Goal: Task Accomplishment & Management: Complete application form

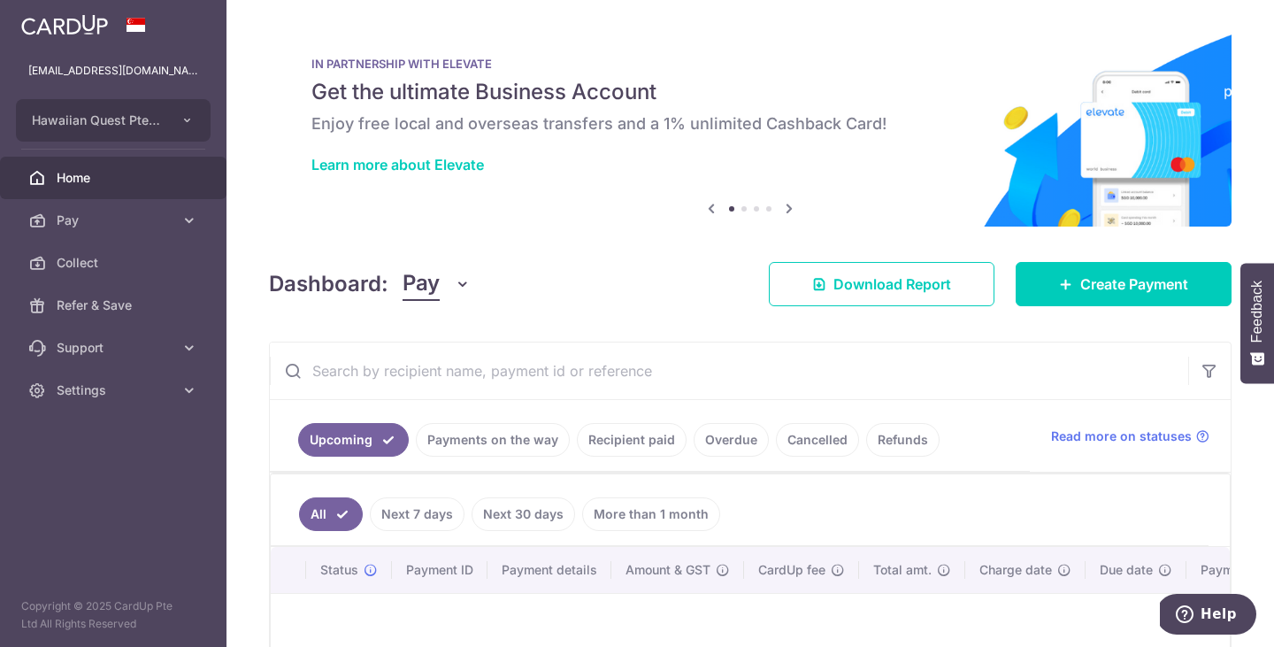
scroll to position [98, 0]
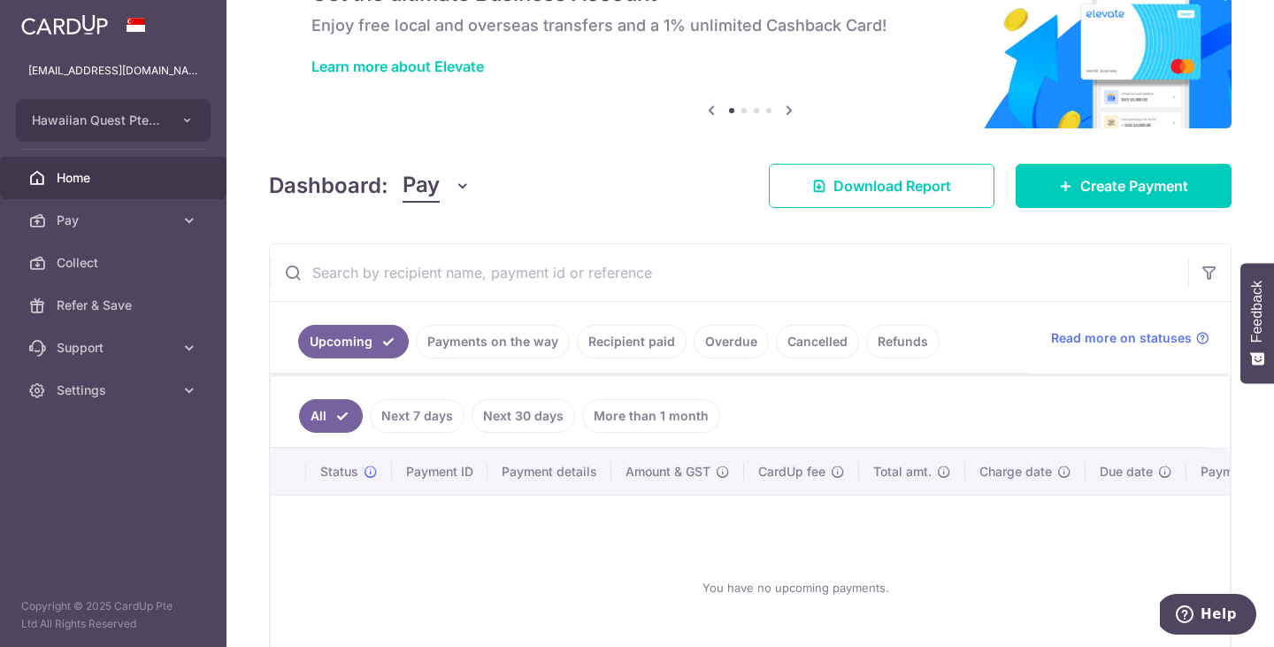
click at [511, 349] on link "Payments on the way" at bounding box center [493, 342] width 154 height 34
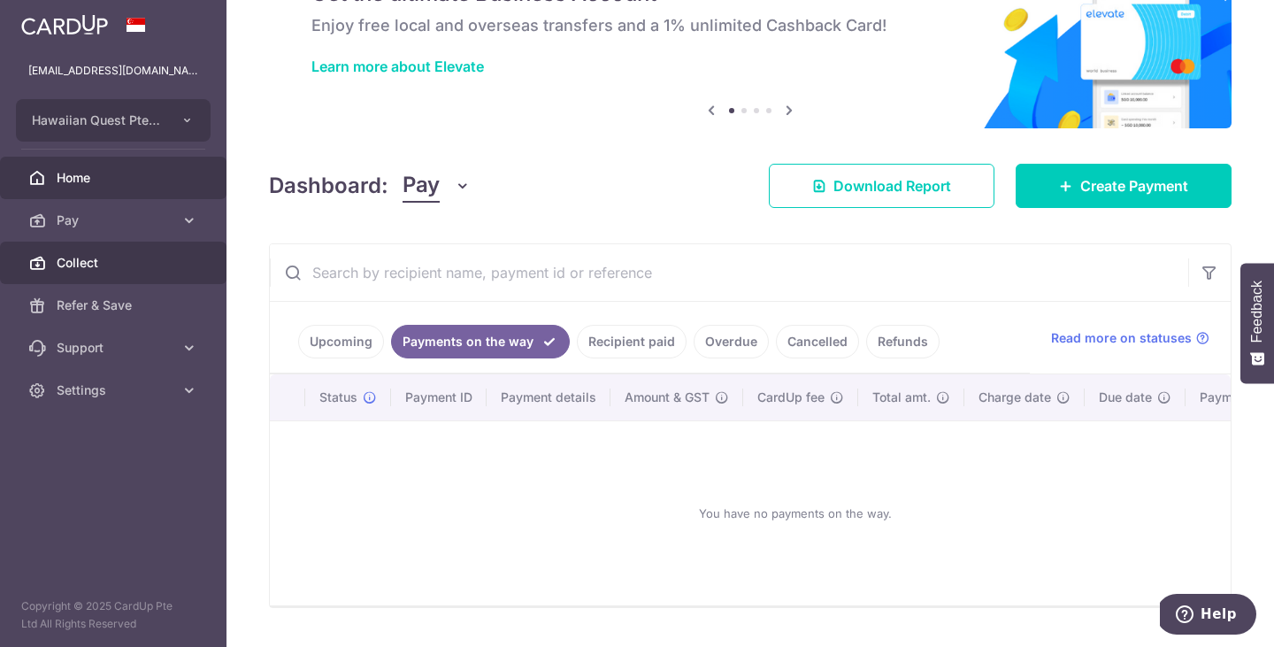
click at [87, 271] on span "Collect" at bounding box center [115, 263] width 117 height 18
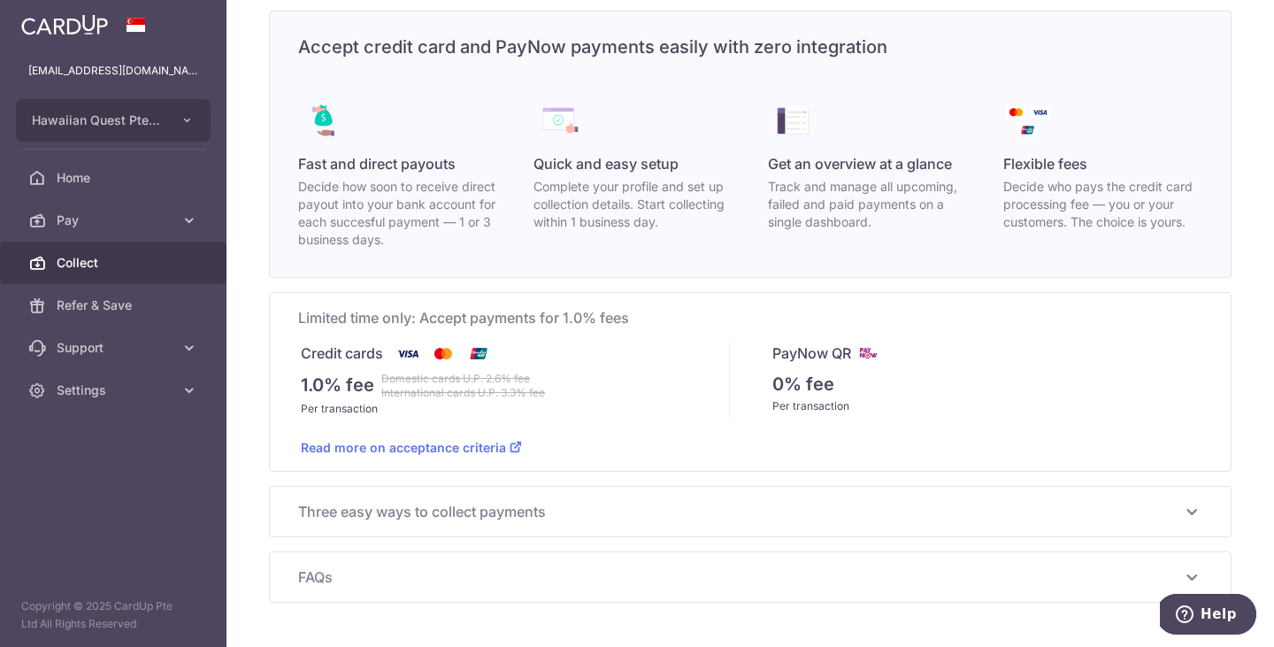
scroll to position [129, 0]
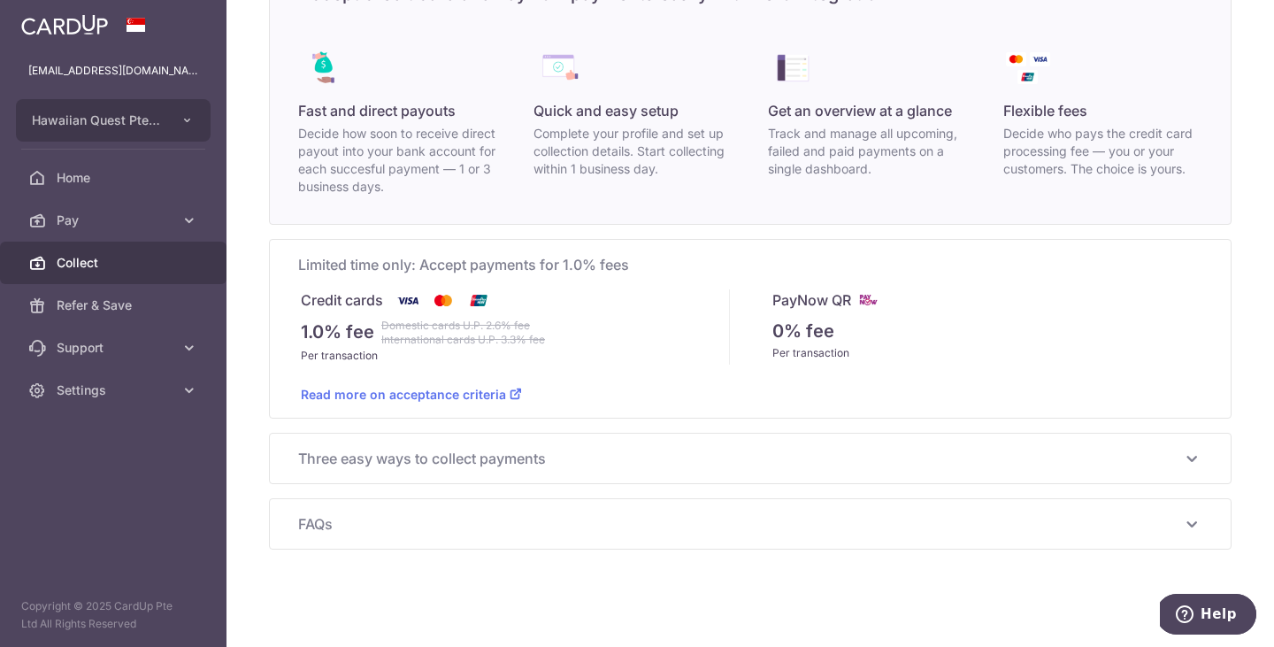
click at [460, 457] on span "Three easy ways to collect payments" at bounding box center [739, 458] width 883 height 21
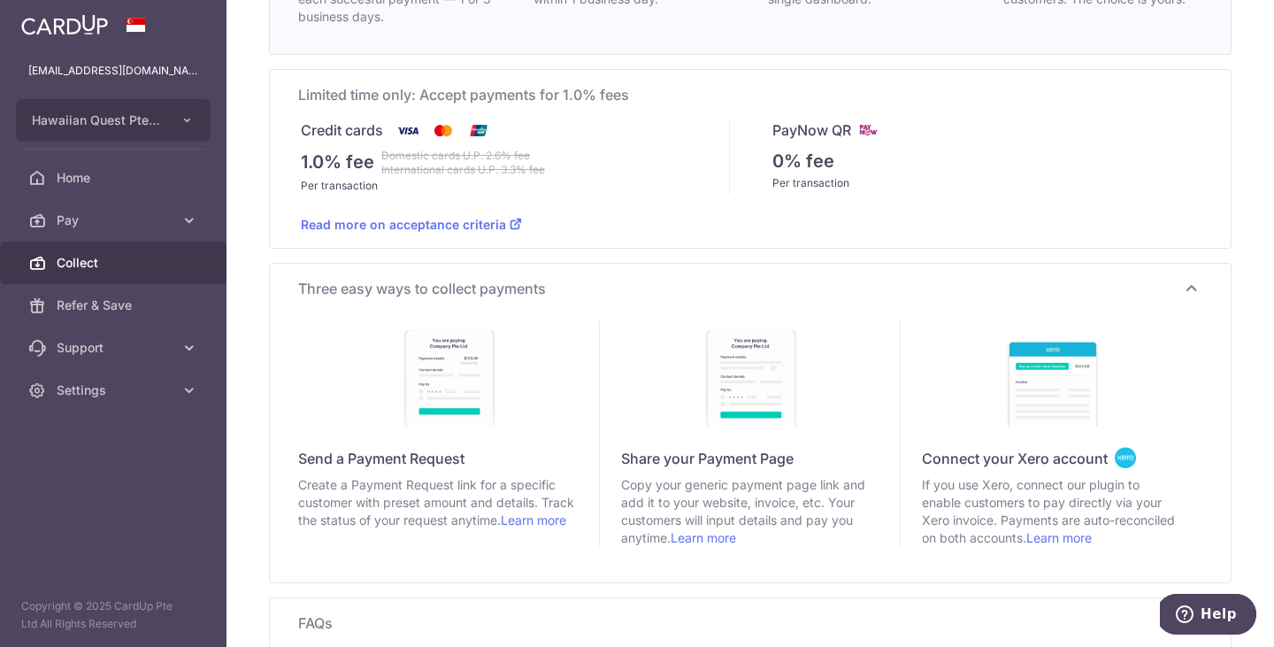
scroll to position [298, 0]
click at [436, 226] on link "Read more on acceptance criteria" at bounding box center [411, 225] width 221 height 15
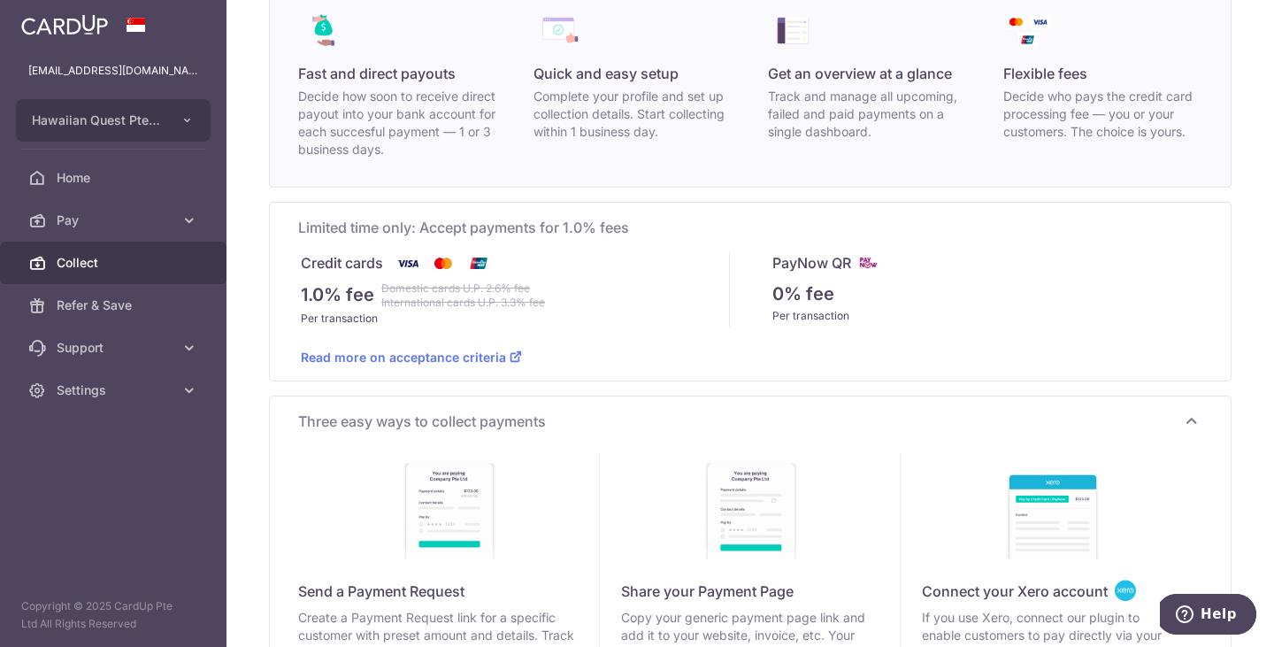
scroll to position [0, 0]
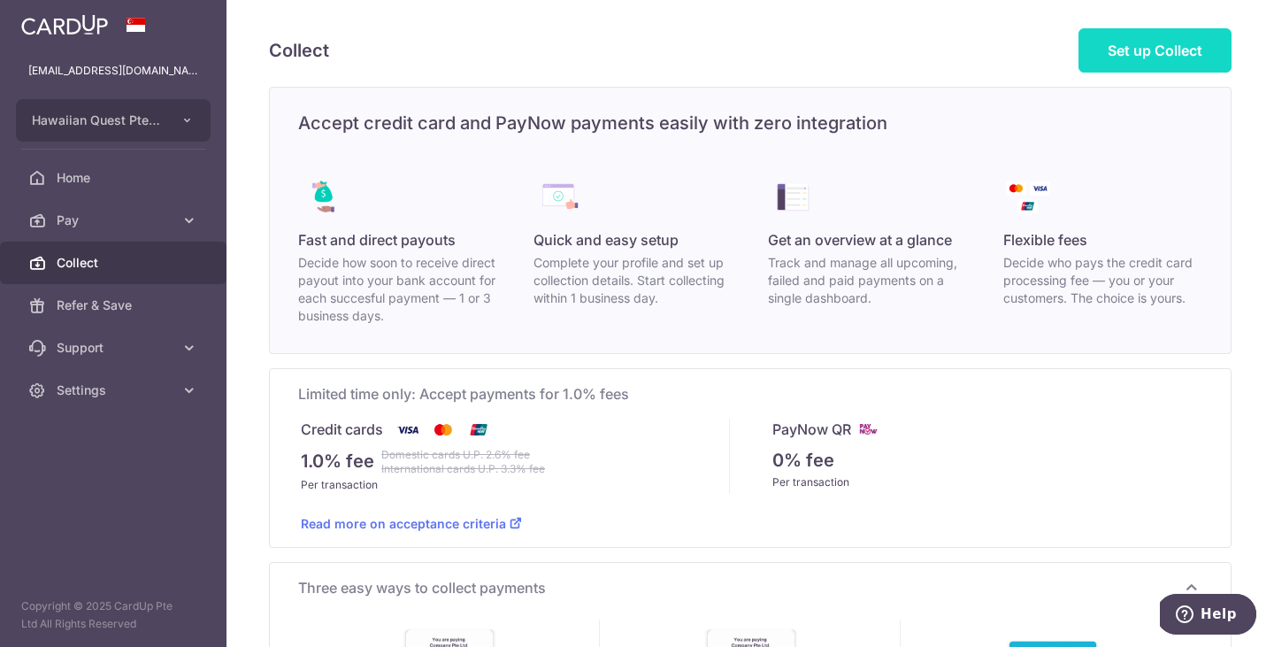
click at [1130, 52] on span "Set up Collect" at bounding box center [1154, 51] width 95 height 18
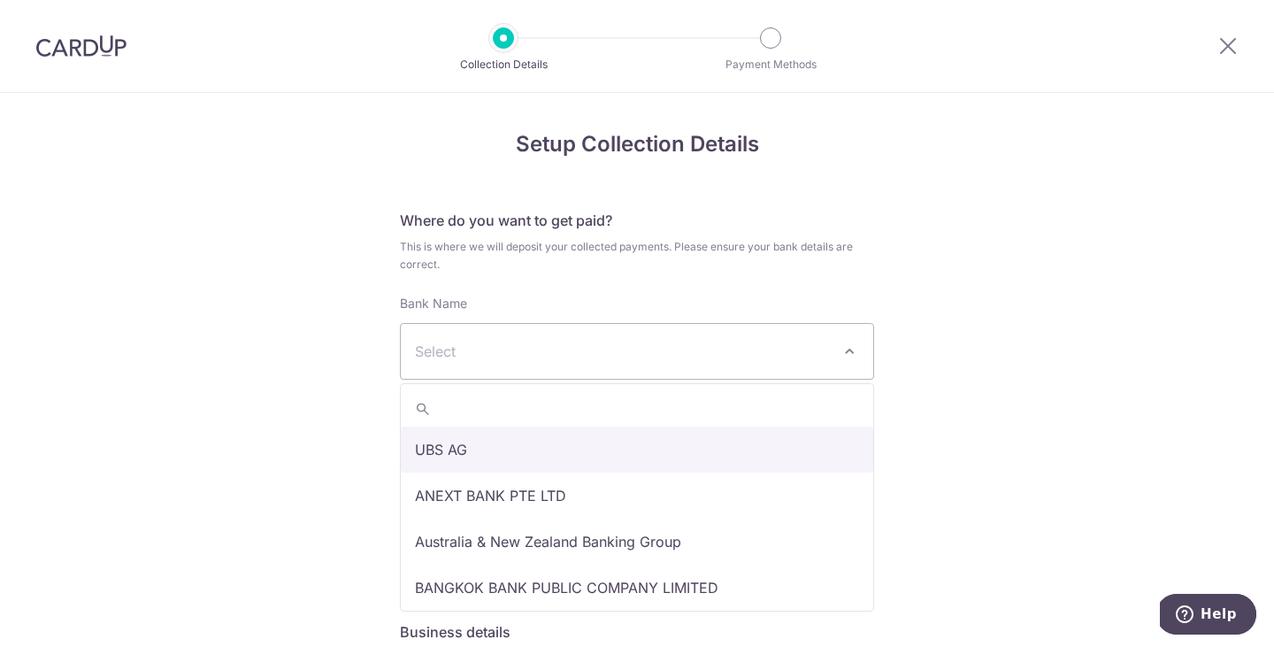
click at [667, 351] on span "Select" at bounding box center [623, 351] width 416 height 21
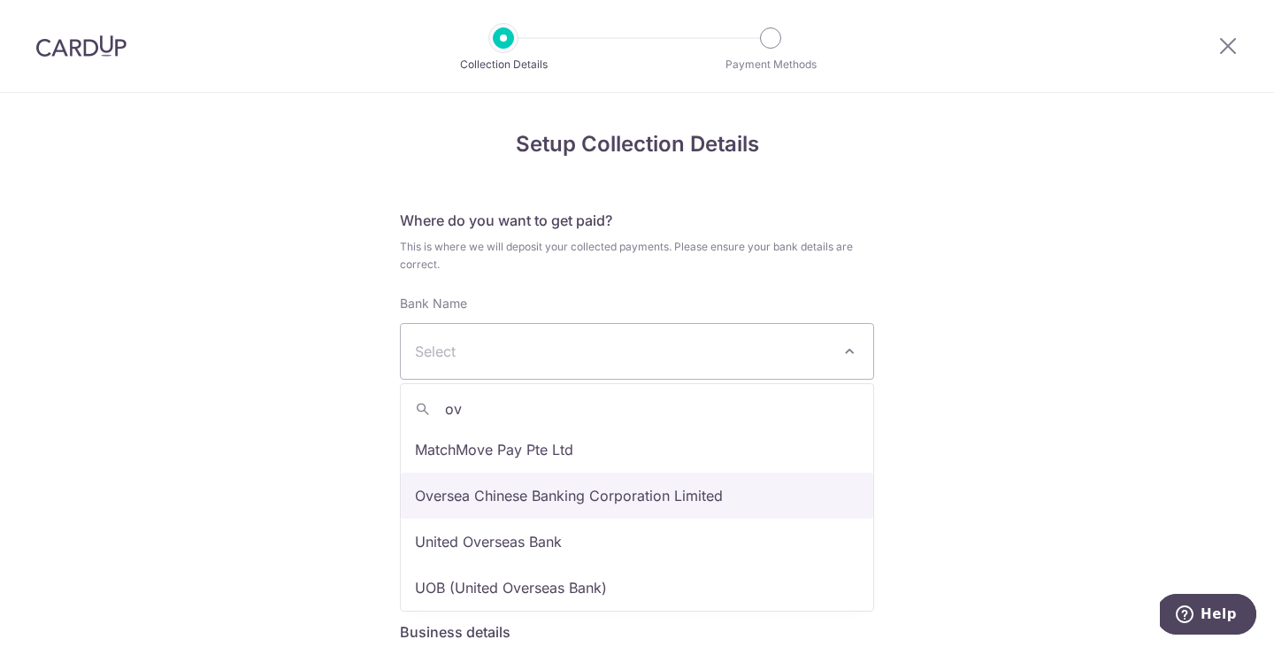
type input "ov"
select select "12"
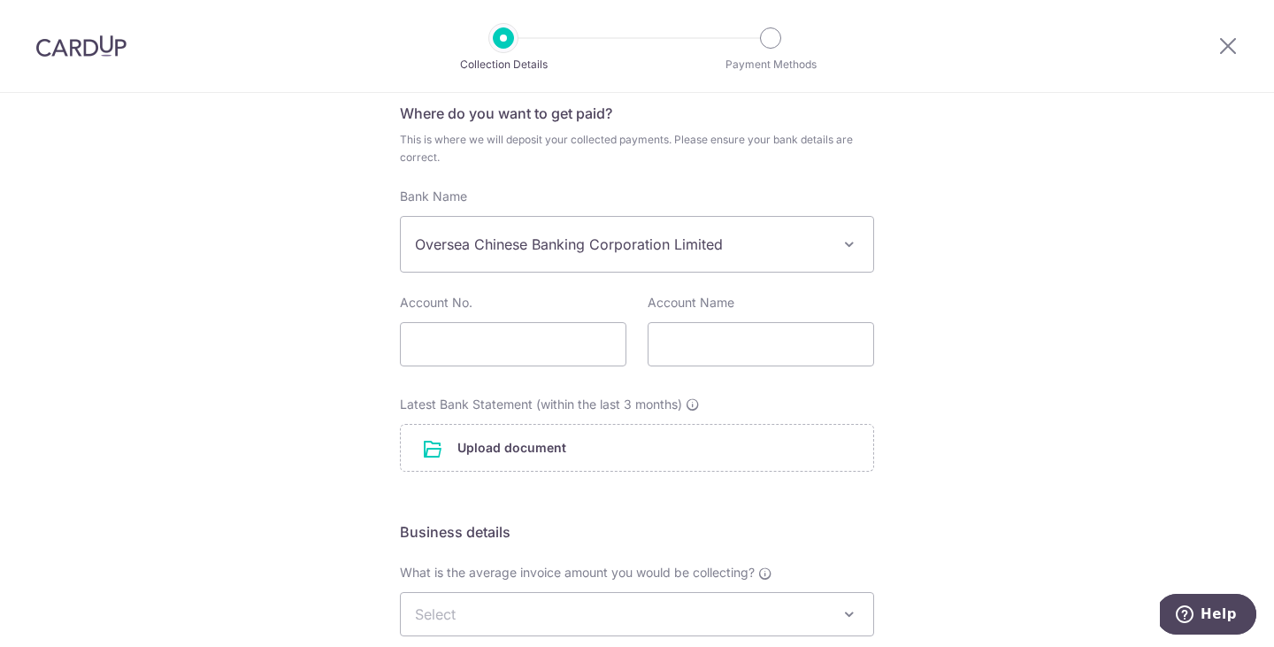
scroll to position [109, 0]
click at [532, 348] on input "text" at bounding box center [513, 342] width 226 height 44
paste input "[PHONE_NUMBER]"
click at [505, 340] on input "[PHONE_NUMBER]" at bounding box center [513, 342] width 226 height 44
type input "601687882001"
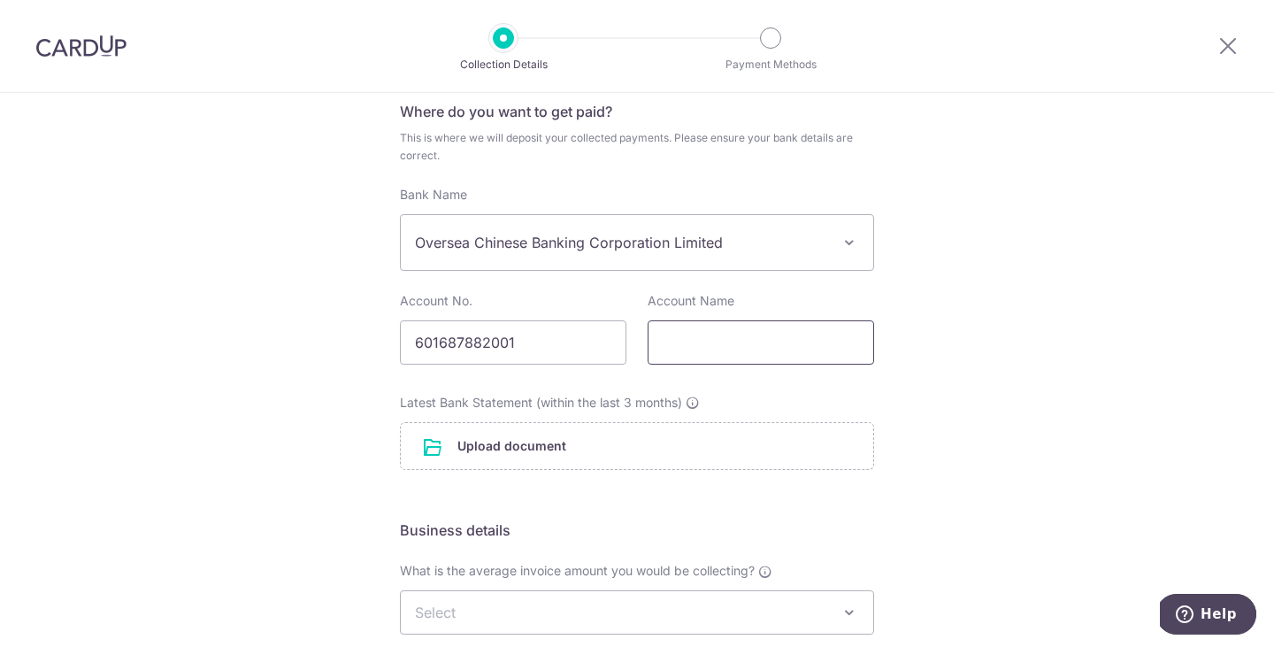
click at [747, 355] on input "text" at bounding box center [760, 342] width 226 height 44
click at [821, 352] on input "Hawaiian Quest Pte Ltd" at bounding box center [760, 342] width 226 height 44
paste input "AWAIIAN QUEST PTE LTD"
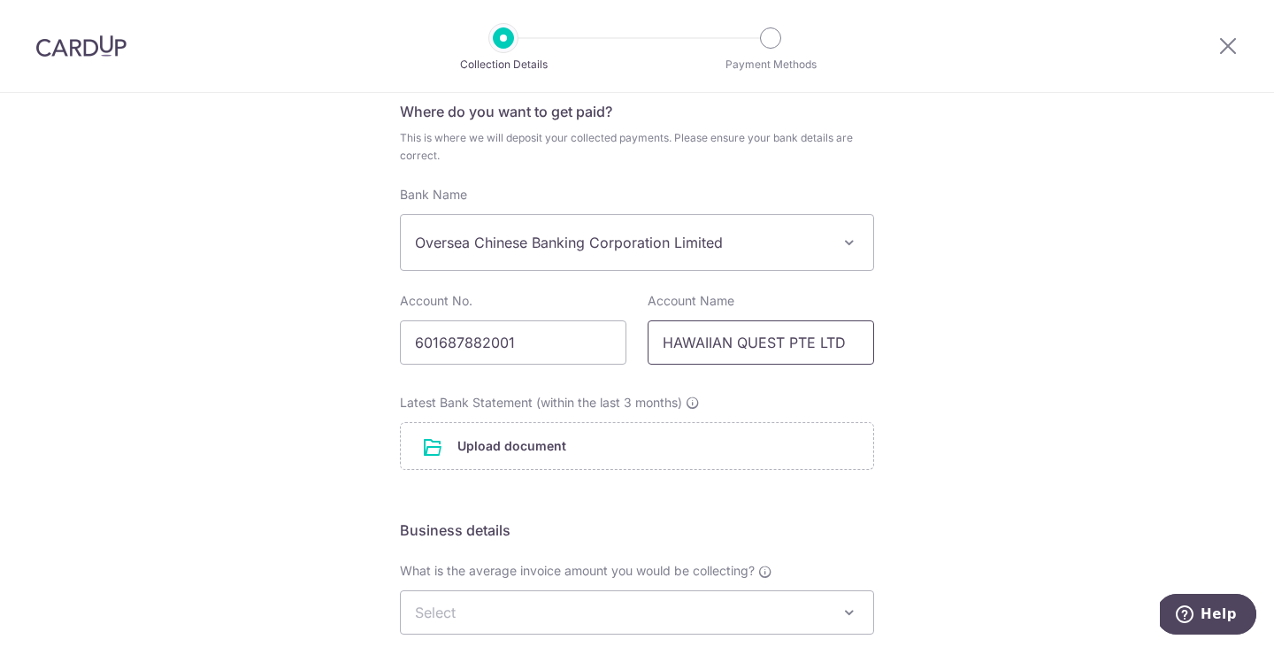
type input "HAWAIIAN QUEST PTE LTD"
click at [820, 513] on form "Where do you want to get paid? This is where we will deposit your collected pay…" at bounding box center [637, 528] width 474 height 854
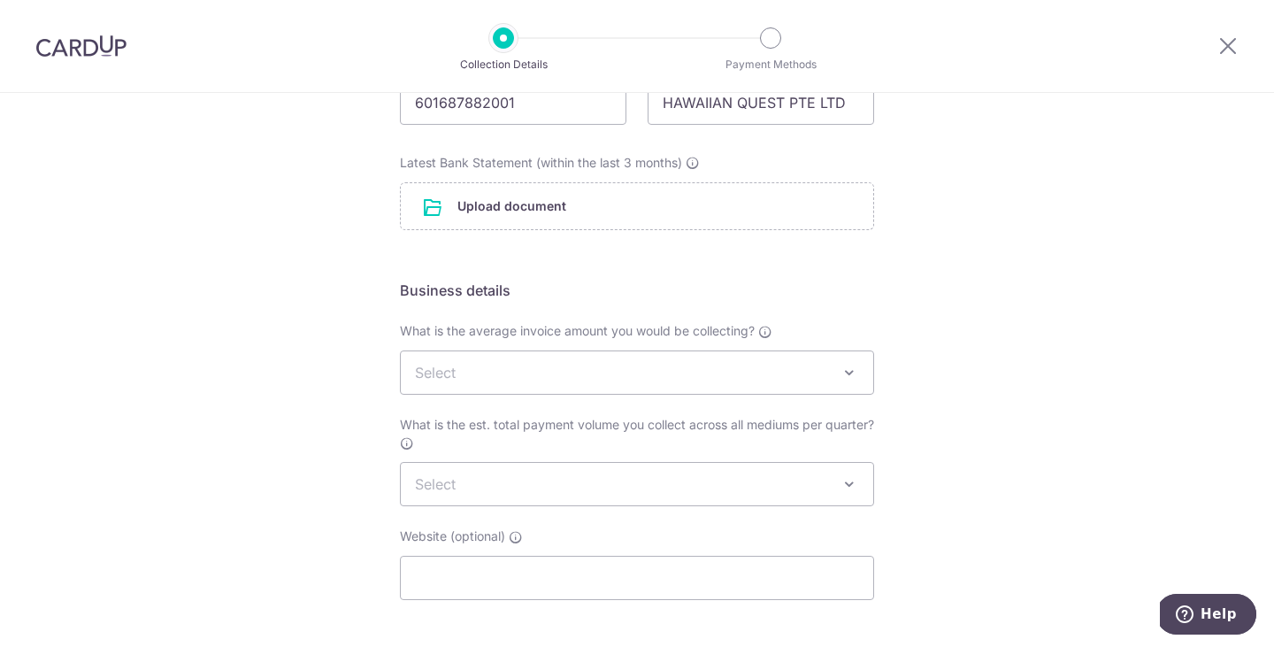
scroll to position [354, 0]
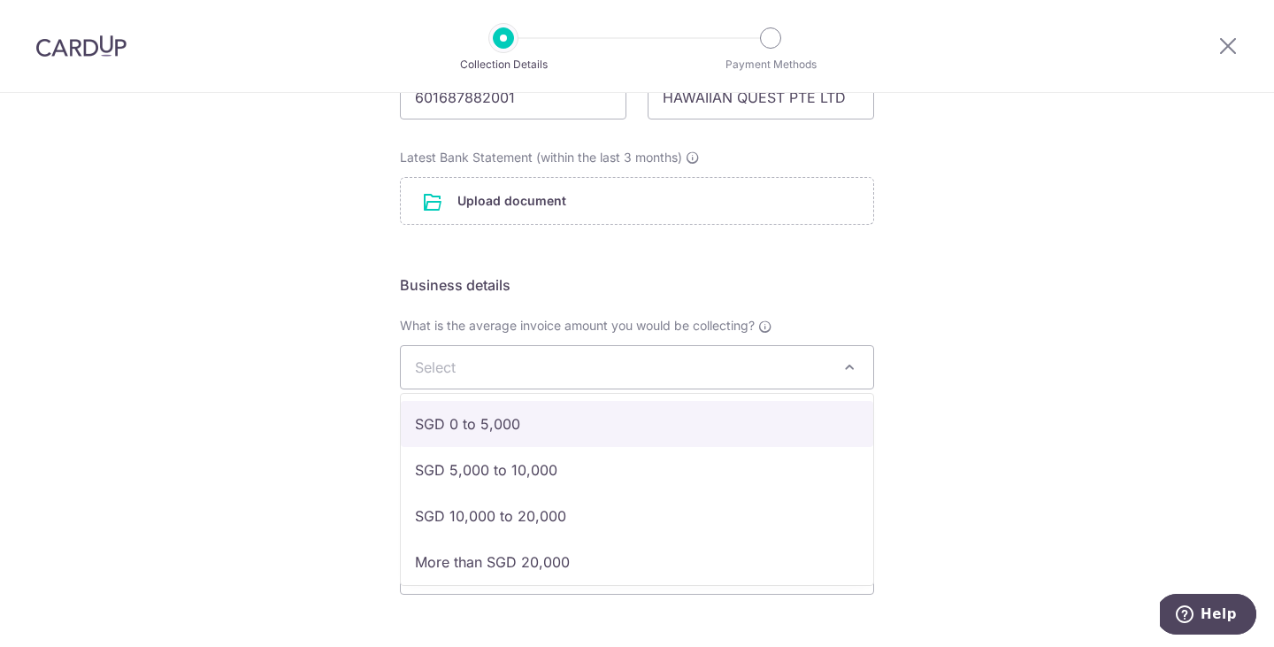
click at [848, 370] on span at bounding box center [849, 366] width 21 height 21
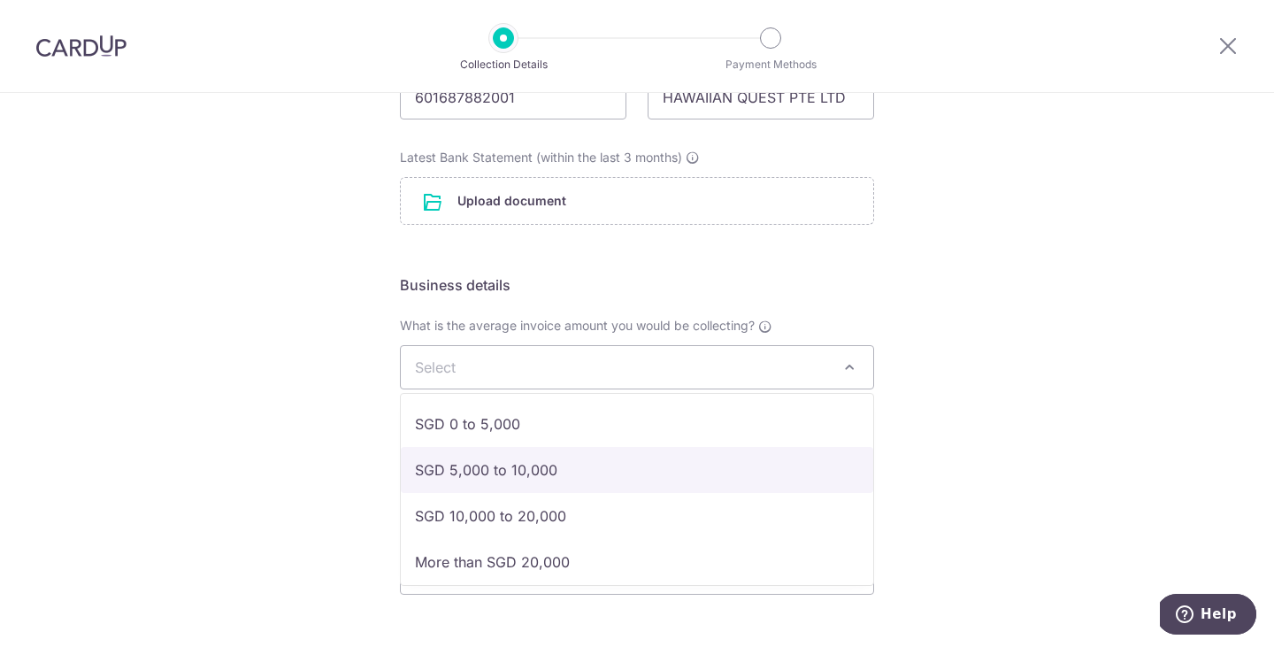
select select "SGD 5,000 to 10,000"
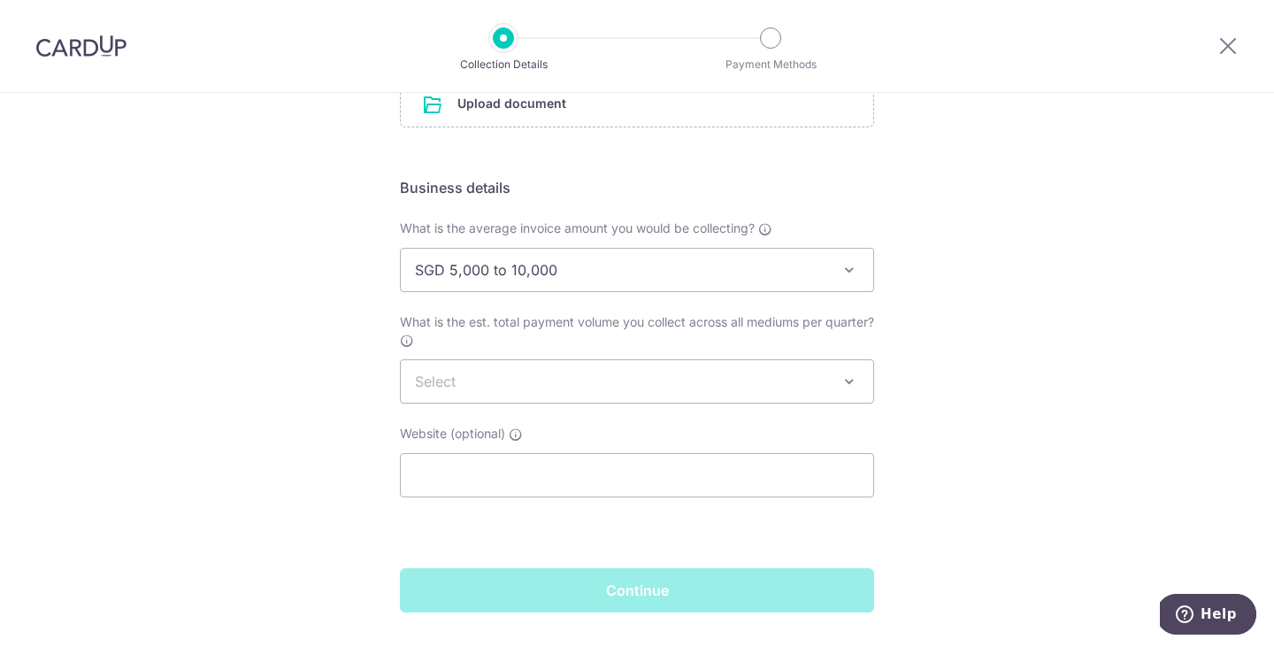
scroll to position [452, 0]
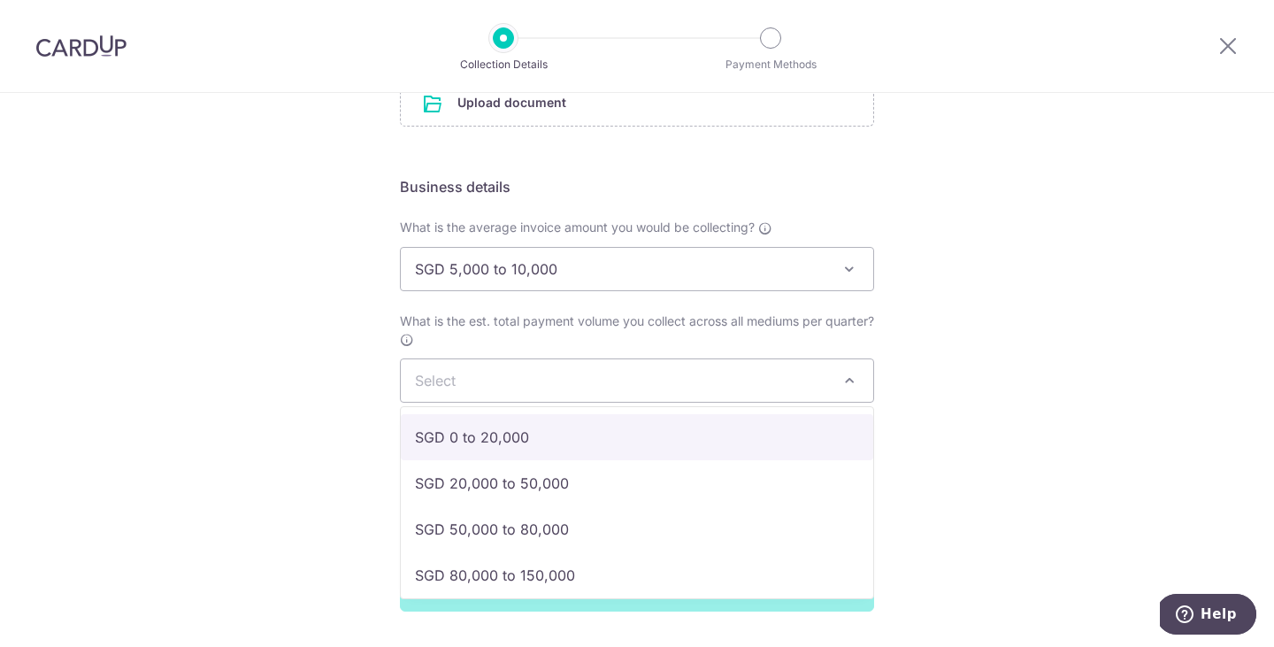
click at [846, 386] on span at bounding box center [849, 380] width 21 height 21
select select "SGD 0 to 20,000"
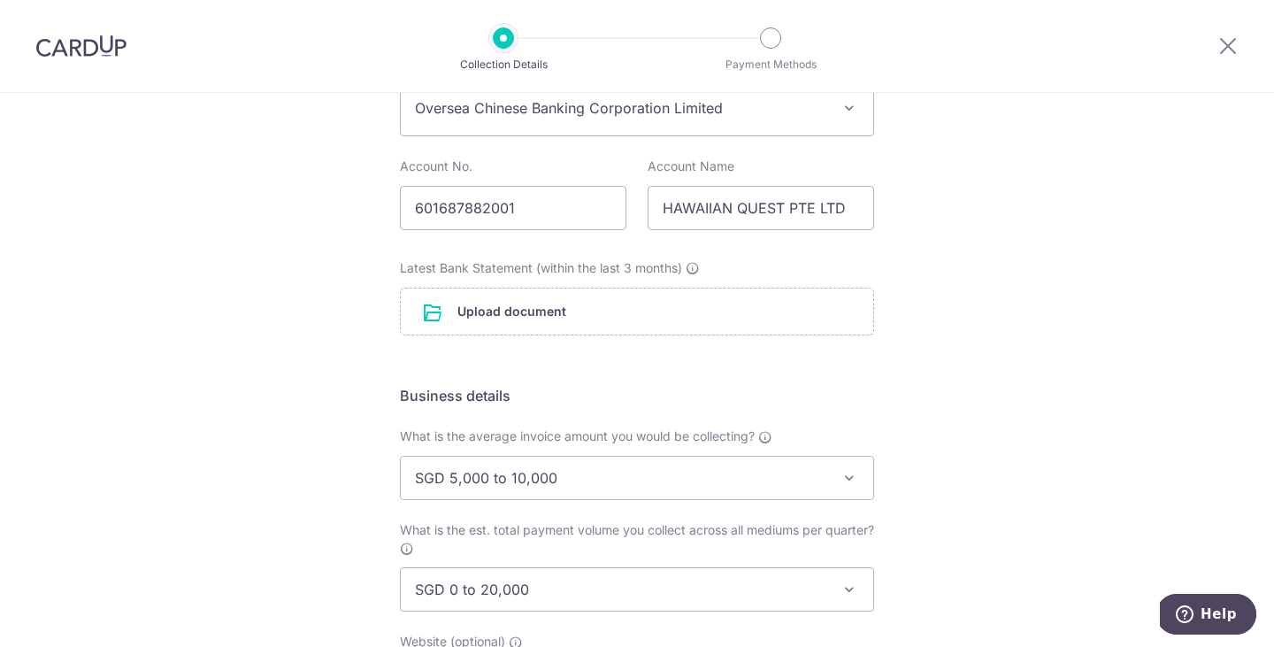
scroll to position [244, 0]
click at [994, 294] on div "Setup Collection Details Where do you want to get paid? This is where we will d…" at bounding box center [637, 375] width 1274 height 1053
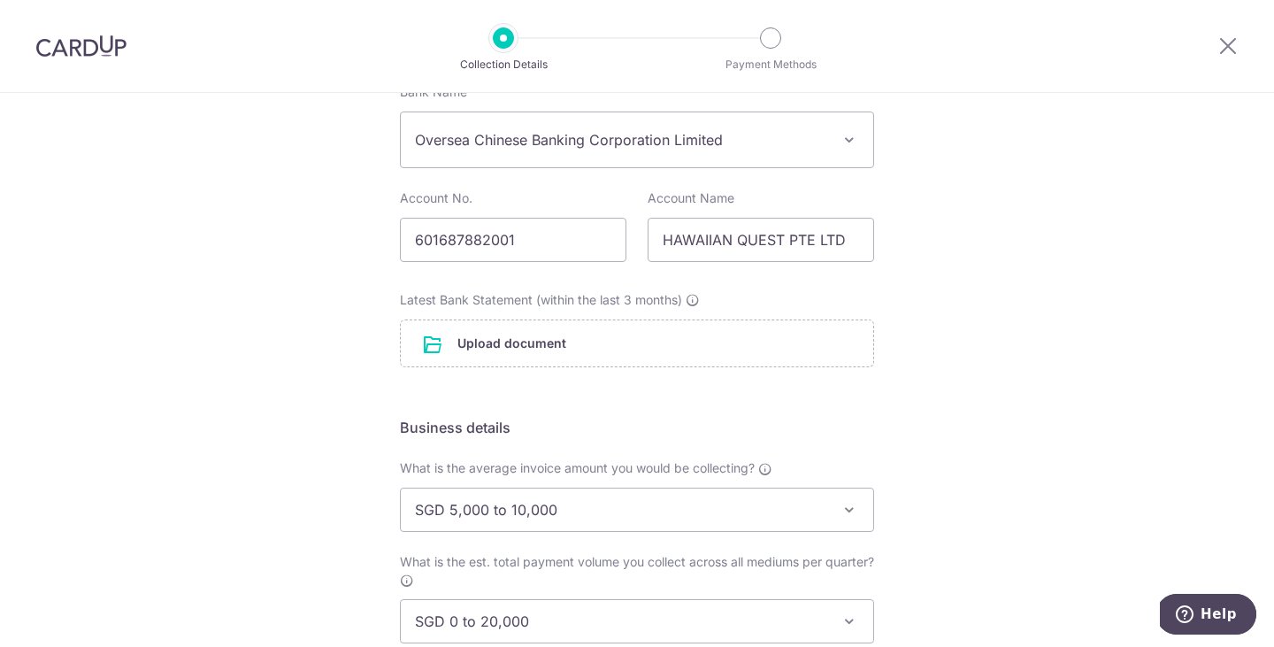
scroll to position [186, 0]
